Goal: Information Seeking & Learning: Learn about a topic

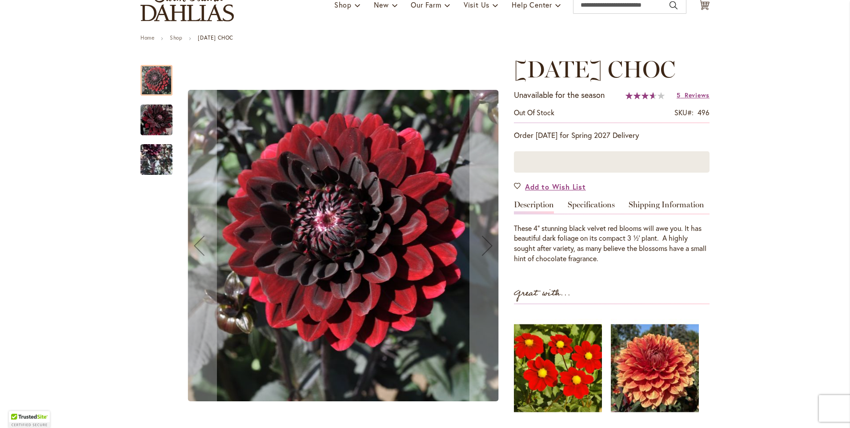
scroll to position [44, 0]
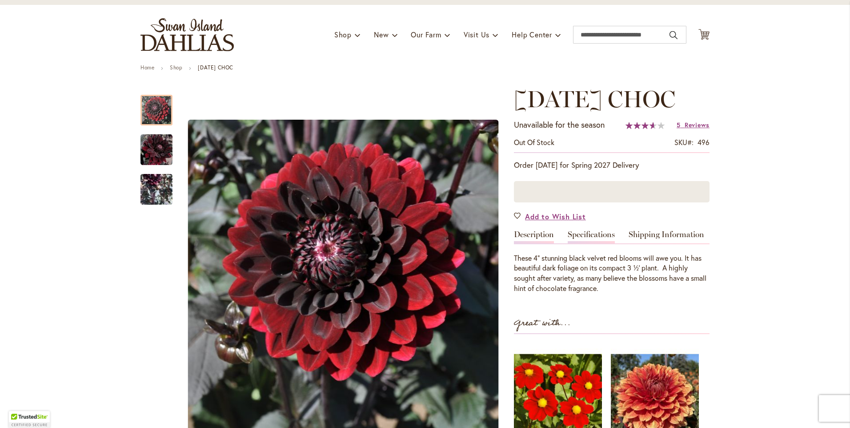
click at [597, 236] on link "Specifications" at bounding box center [591, 236] width 47 height 13
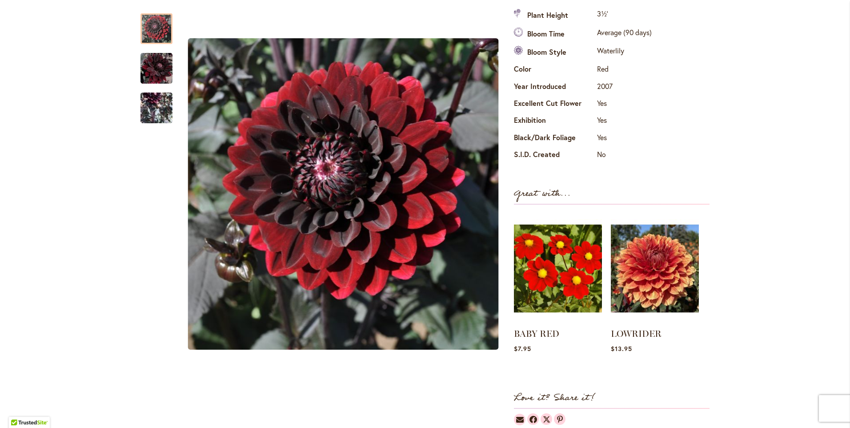
scroll to position [408, 0]
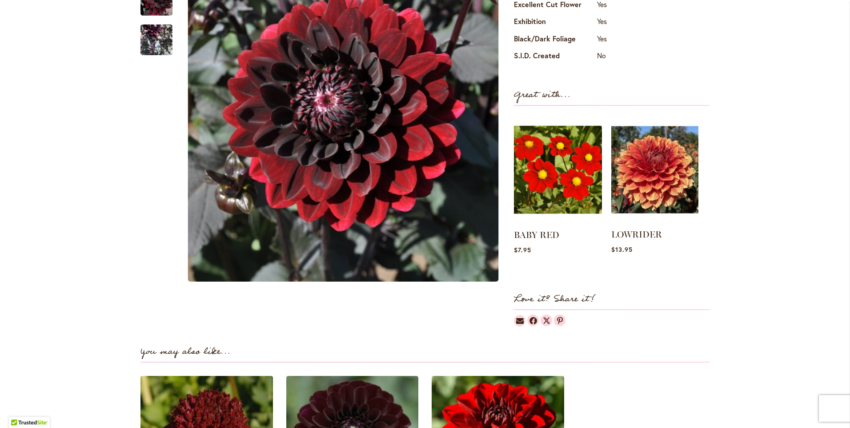
click at [660, 186] on img at bounding box center [654, 169] width 87 height 109
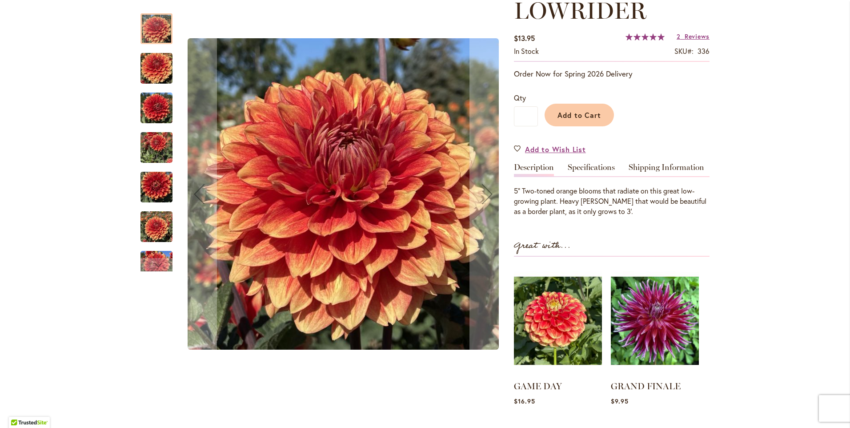
scroll to position [133, 0]
click at [585, 164] on link "Specifications" at bounding box center [591, 169] width 47 height 13
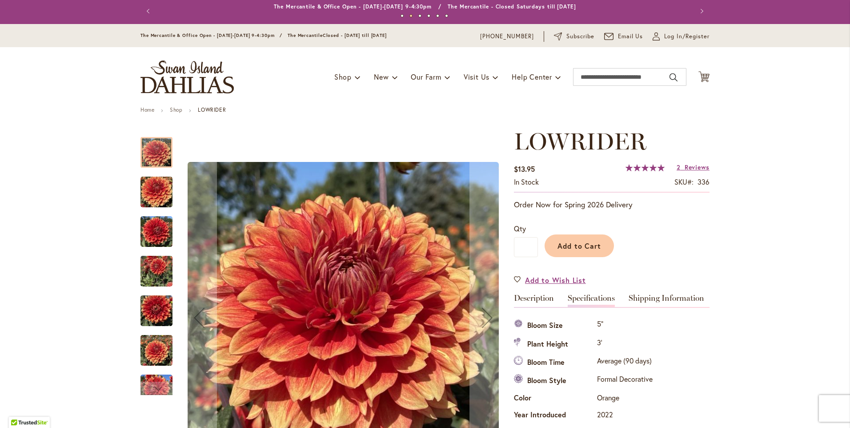
scroll to position [0, 0]
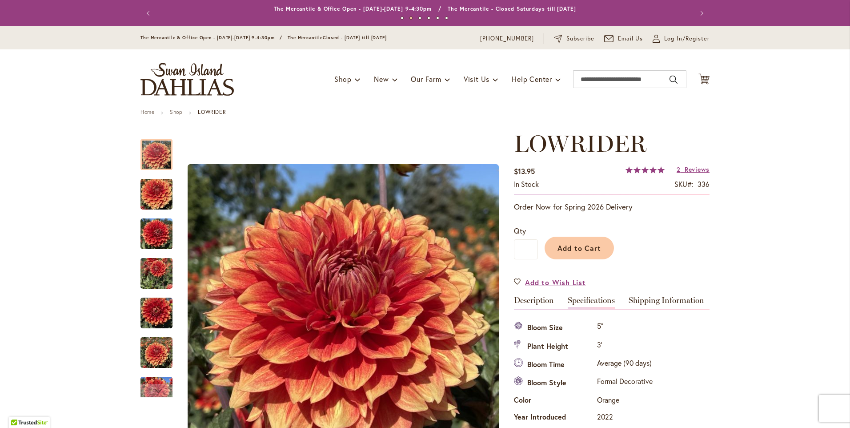
click at [176, 75] on img "store logo" at bounding box center [186, 79] width 93 height 33
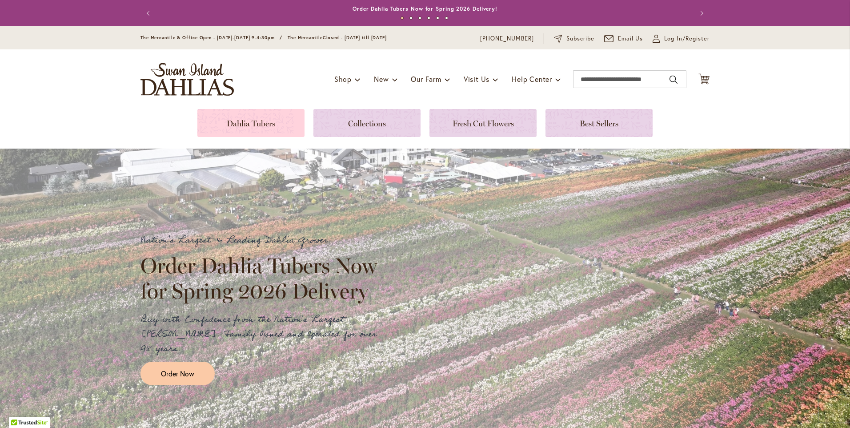
click at [254, 123] on link at bounding box center [250, 123] width 107 height 28
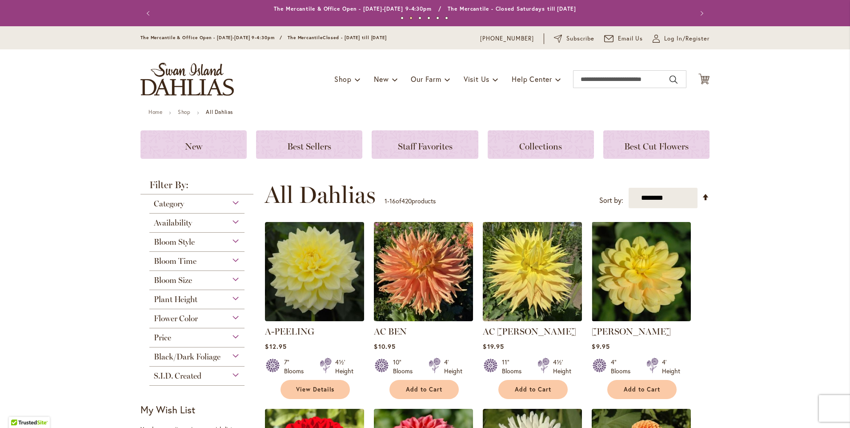
scroll to position [44, 0]
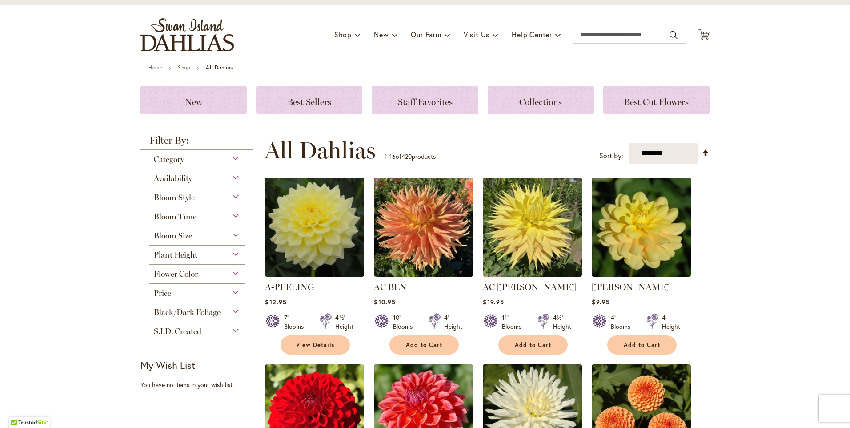
click at [195, 213] on div "Bloom Time" at bounding box center [196, 214] width 95 height 14
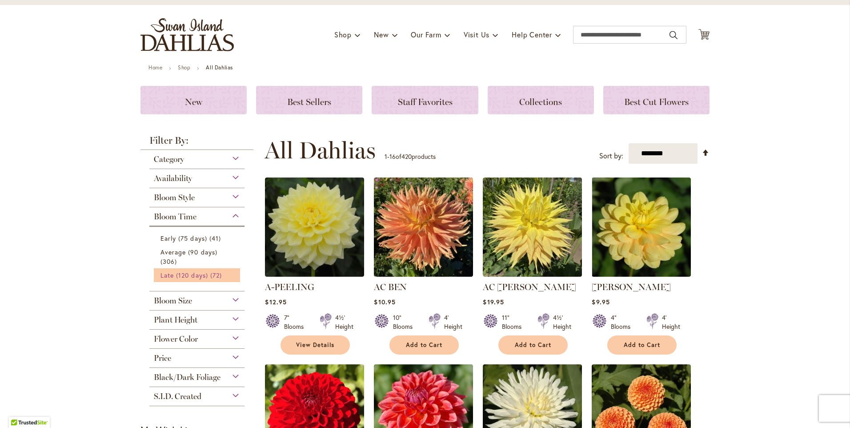
click at [197, 278] on span "Late (120 days)" at bounding box center [184, 275] width 48 height 8
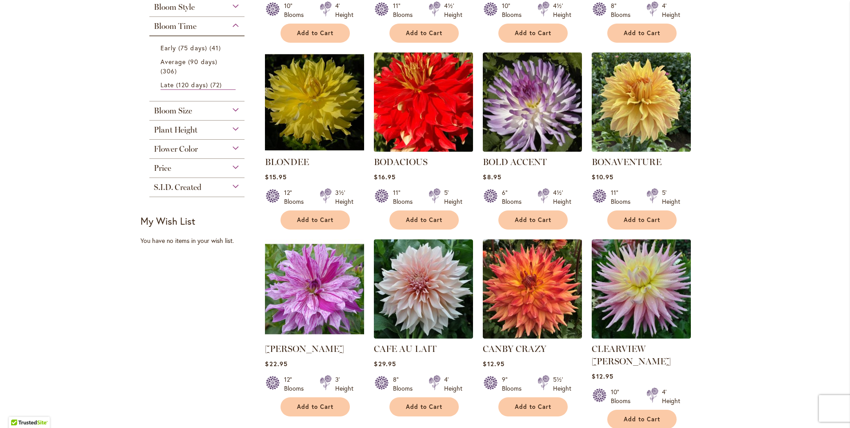
scroll to position [356, 0]
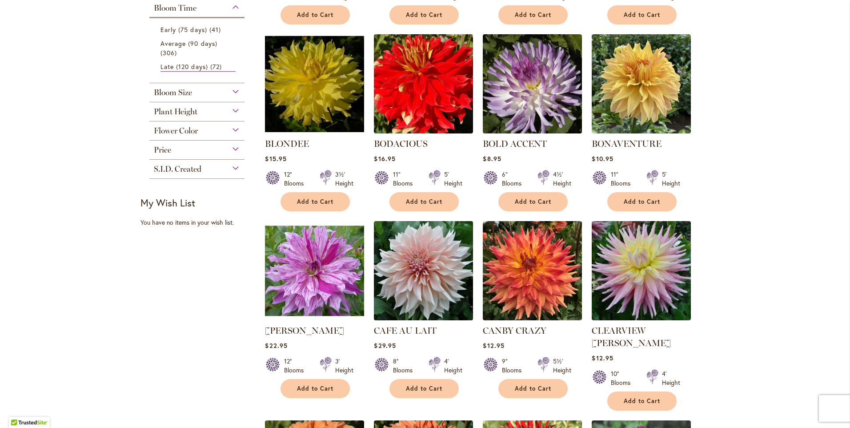
click at [416, 268] on img at bounding box center [424, 270] width 104 height 104
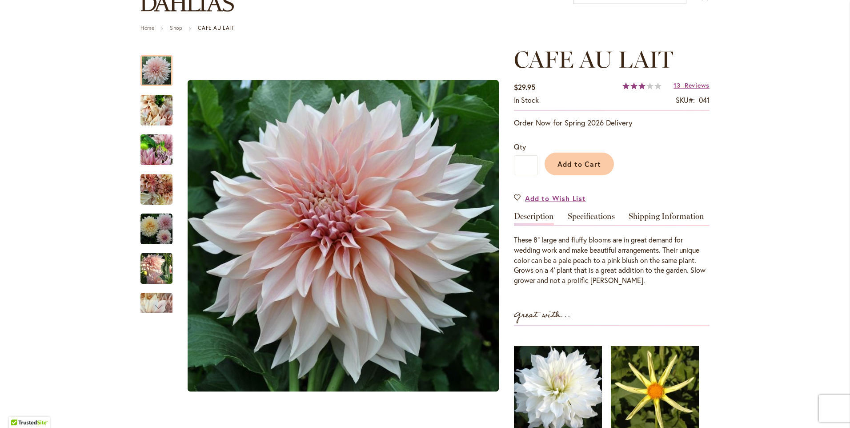
scroll to position [89, 0]
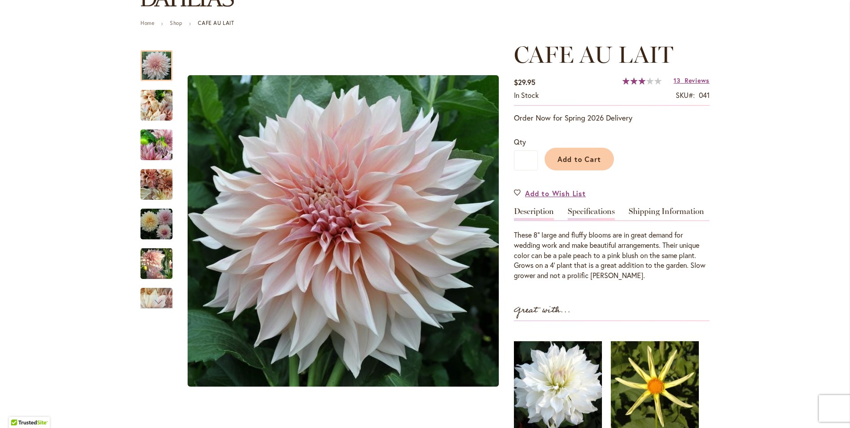
click at [596, 213] on link "Specifications" at bounding box center [591, 213] width 47 height 13
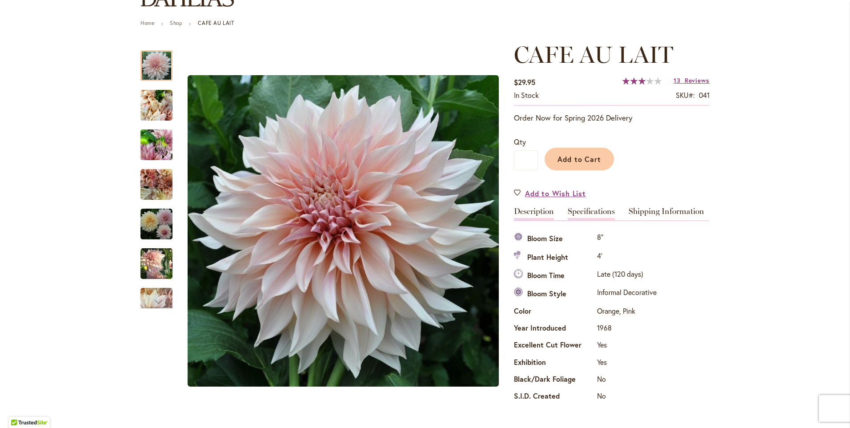
click at [536, 212] on link "Description" at bounding box center [534, 213] width 40 height 13
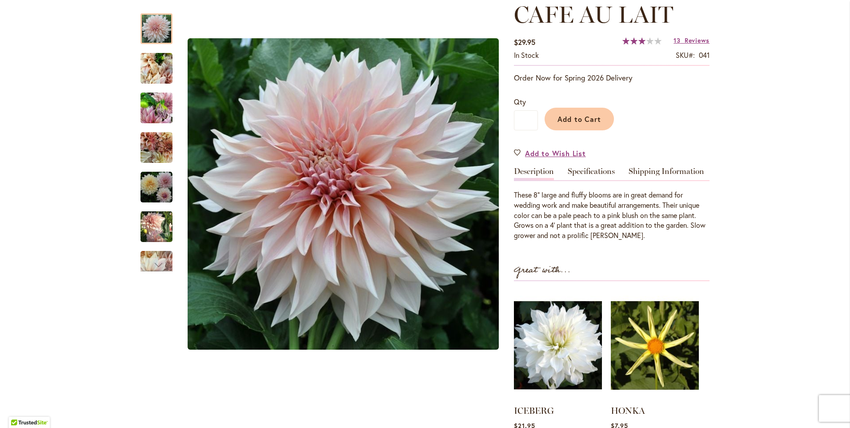
scroll to position [0, 0]
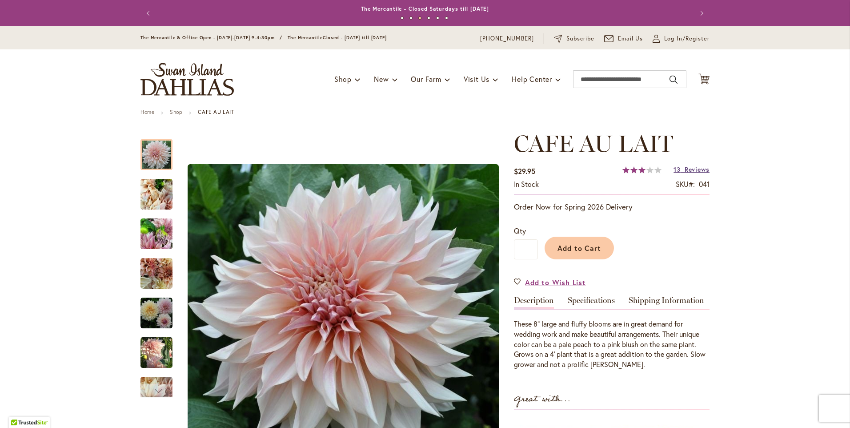
click at [694, 166] on span "Reviews" at bounding box center [696, 169] width 25 height 8
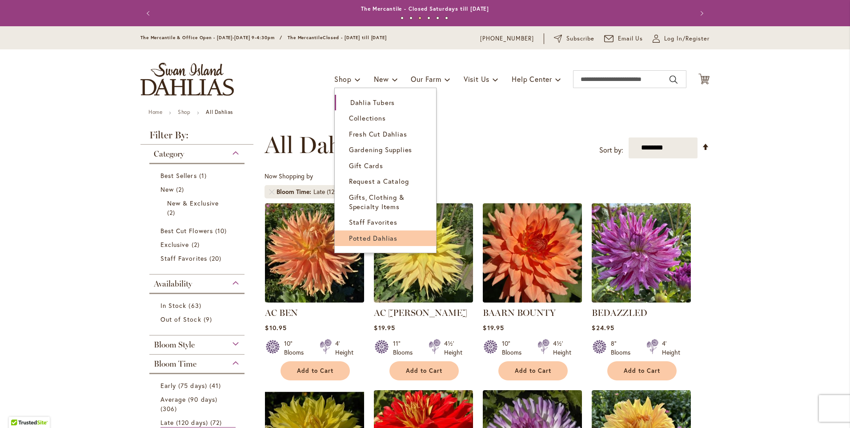
click at [375, 233] on span "Potted Dahlias" at bounding box center [373, 237] width 48 height 9
